Goal: Task Accomplishment & Management: Complete application form

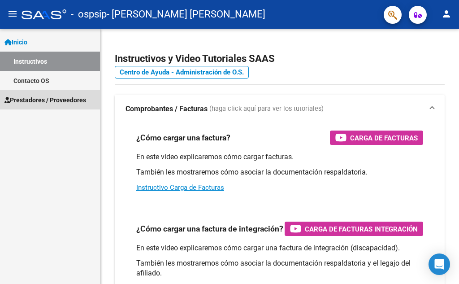
click at [54, 101] on span "Prestadores / Proveedores" at bounding box center [45, 100] width 82 height 10
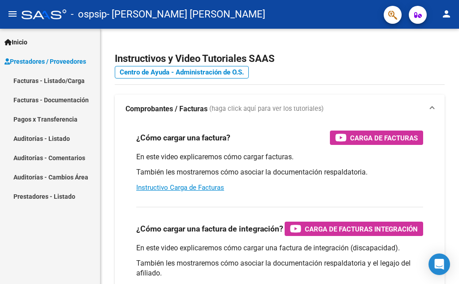
click at [59, 86] on link "Facturas - Listado/Carga" at bounding box center [50, 80] width 100 height 19
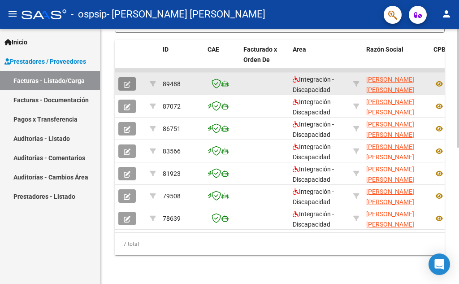
click at [120, 77] on button "button" at bounding box center [126, 83] width 17 height 13
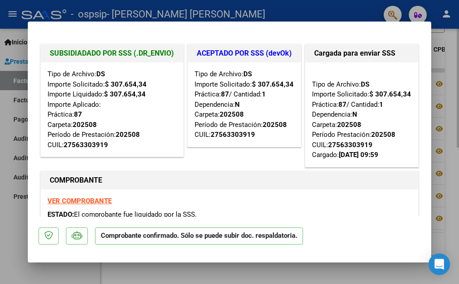
click at [448, 60] on div at bounding box center [229, 142] width 459 height 284
type input "$ 0,00"
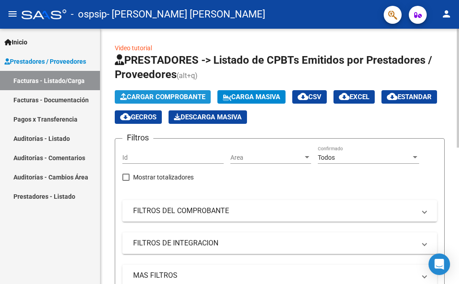
click at [161, 95] on span "Cargar Comprobante" at bounding box center [162, 97] width 85 height 8
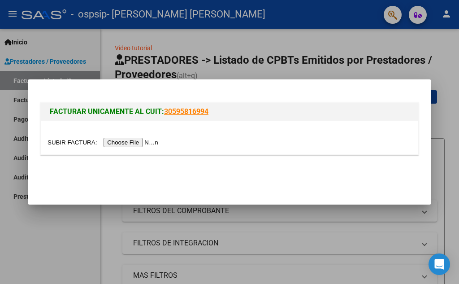
click at [133, 143] on input "file" at bounding box center [104, 142] width 113 height 9
click at [282, 212] on div at bounding box center [229, 142] width 459 height 284
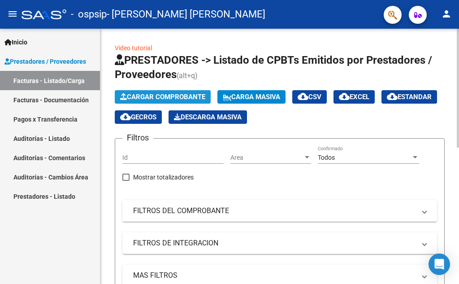
click at [158, 95] on span "Cargar Comprobante" at bounding box center [162, 97] width 85 height 8
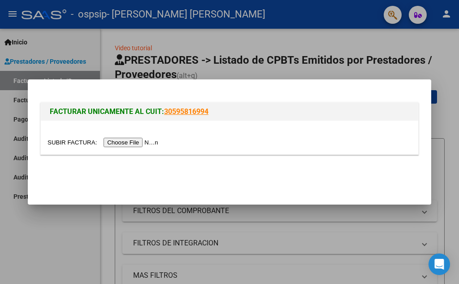
click at [135, 140] on input "file" at bounding box center [104, 142] width 113 height 9
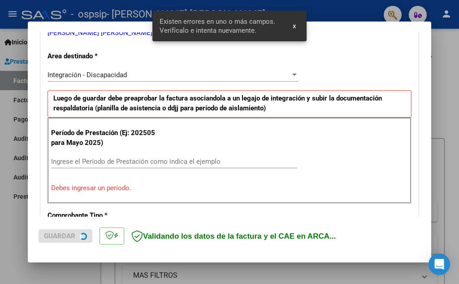
scroll to position [203, 0]
